Goal: Download file/media

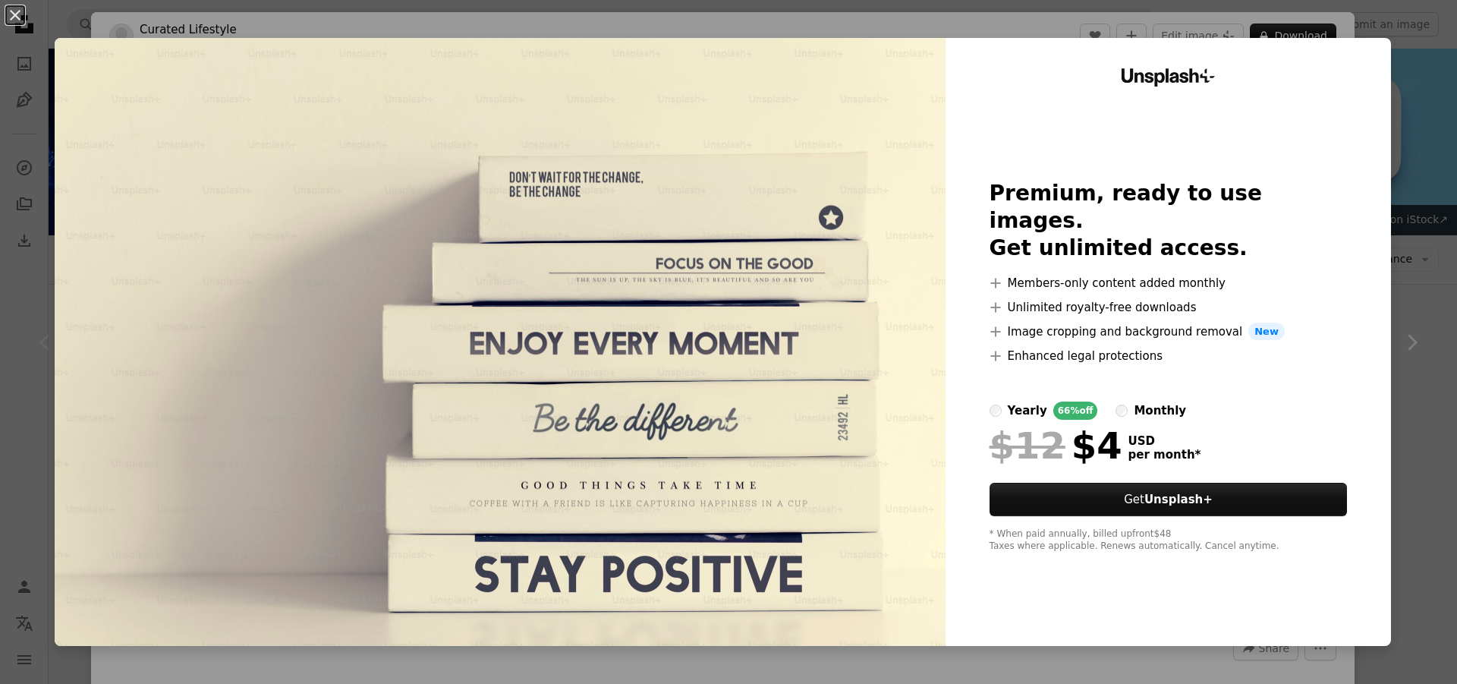
click at [561, 232] on img at bounding box center [500, 342] width 891 height 608
click at [323, 305] on img at bounding box center [500, 342] width 891 height 608
click at [11, 17] on button "An X shape" at bounding box center [15, 15] width 18 height 18
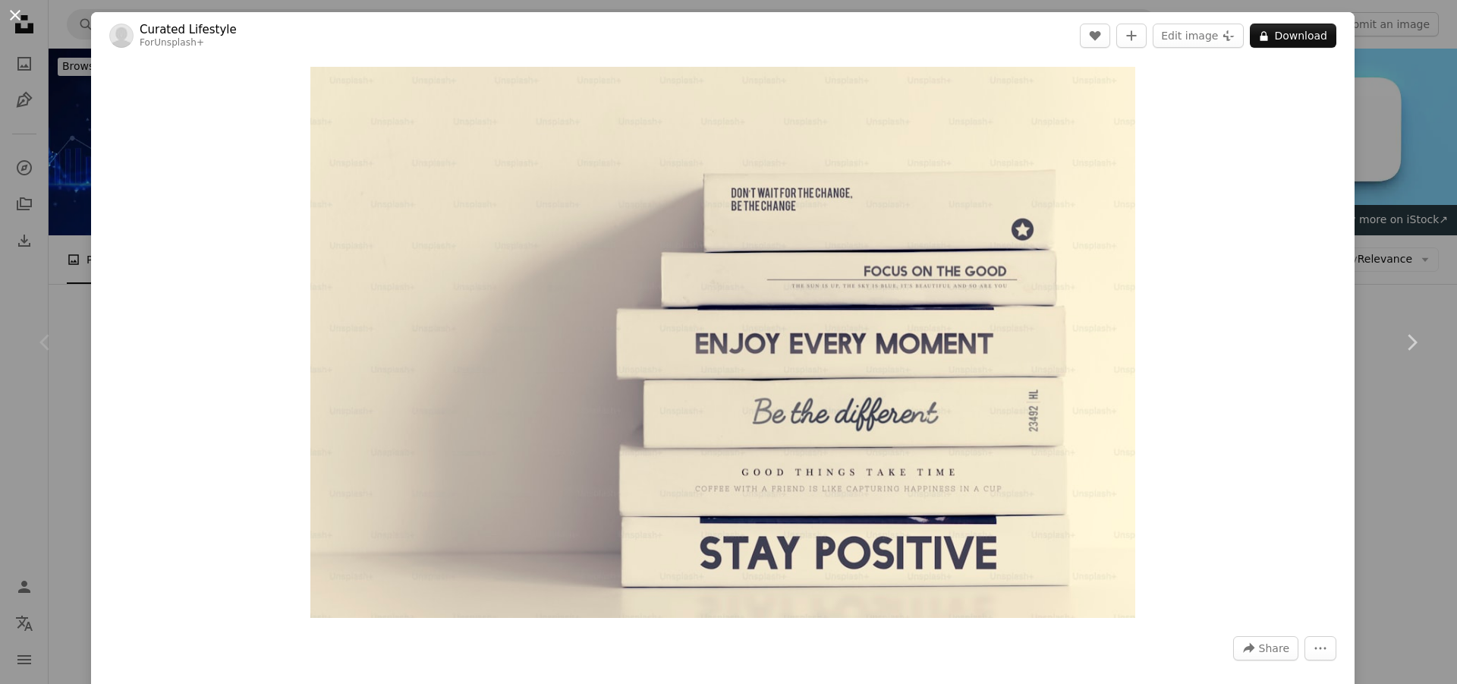
click at [17, 13] on button "An X shape" at bounding box center [15, 15] width 18 height 18
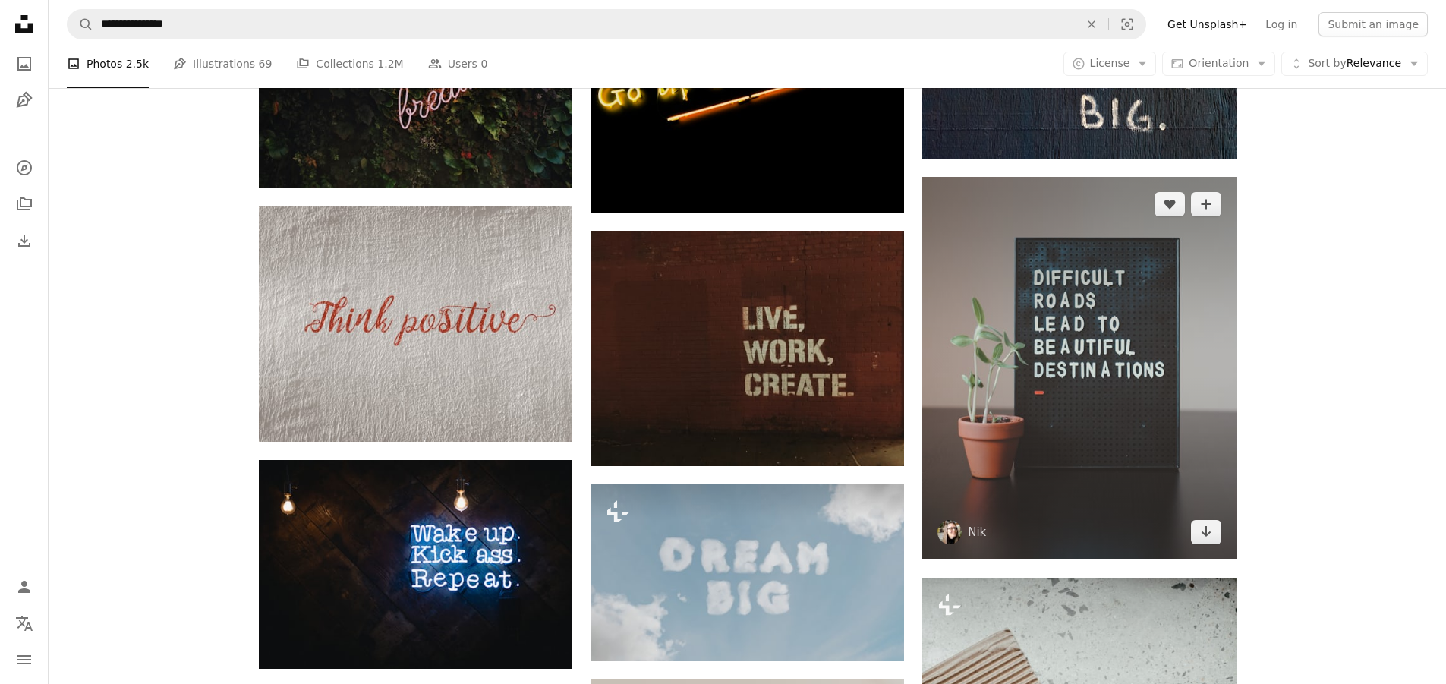
scroll to position [835, 0]
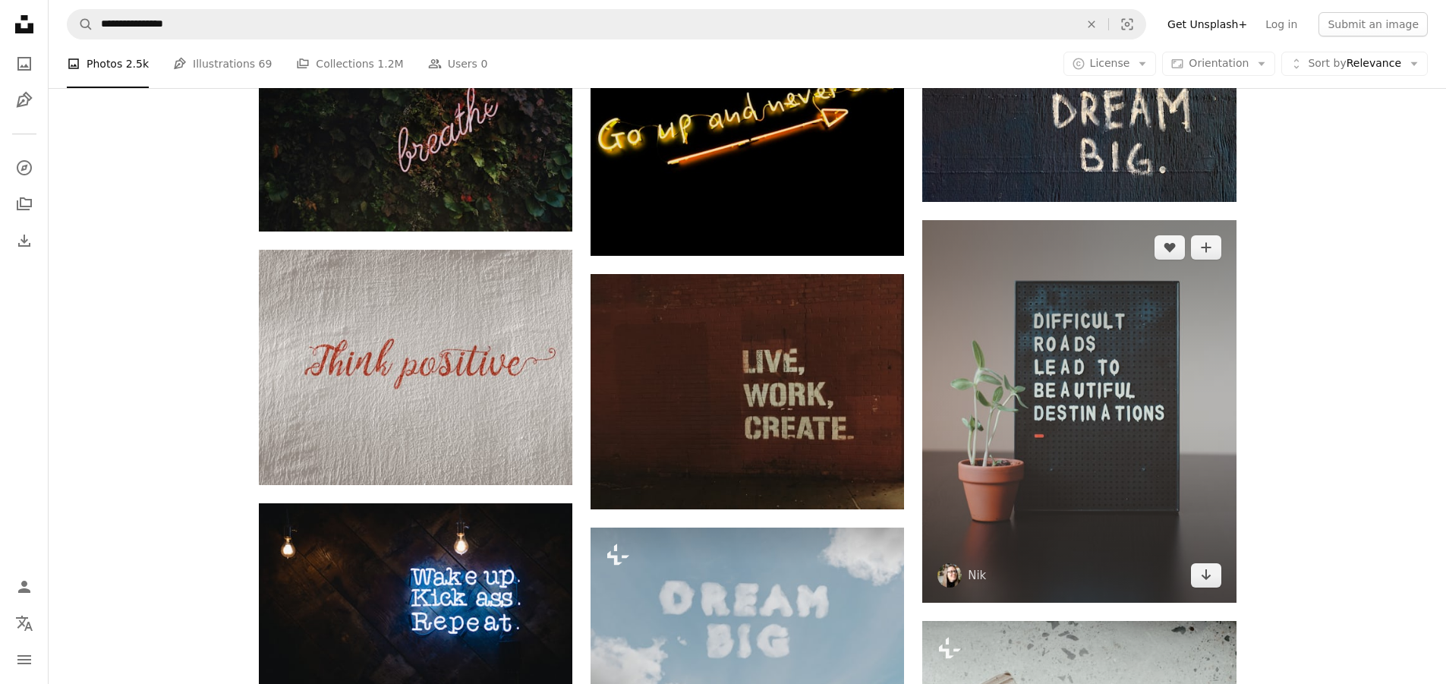
click at [1067, 477] on img at bounding box center [1078, 411] width 313 height 382
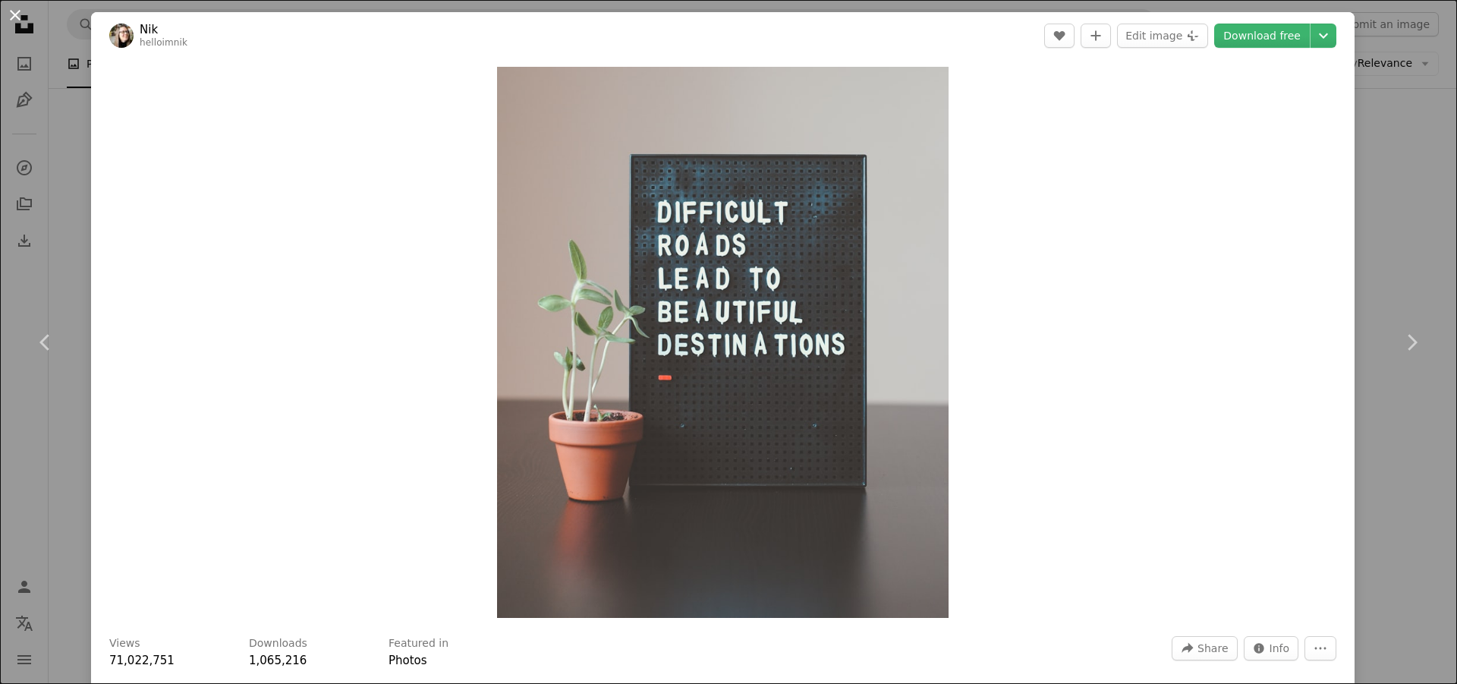
click at [12, 10] on button "An X shape" at bounding box center [15, 15] width 18 height 18
